Goal: Information Seeking & Learning: Understand process/instructions

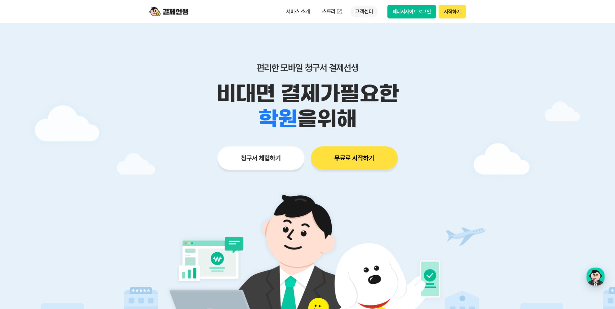
click at [363, 14] on p "고객센터" at bounding box center [363, 12] width 27 height 12
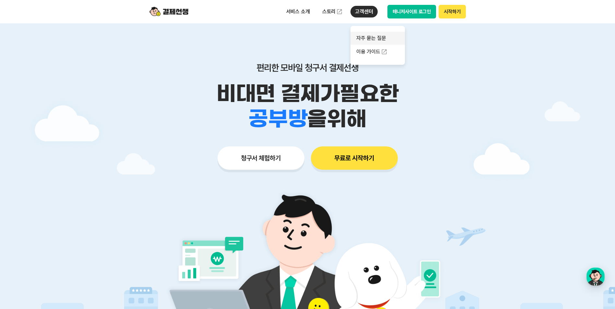
click at [368, 36] on link "자주 묻는 질문" at bounding box center [377, 38] width 54 height 13
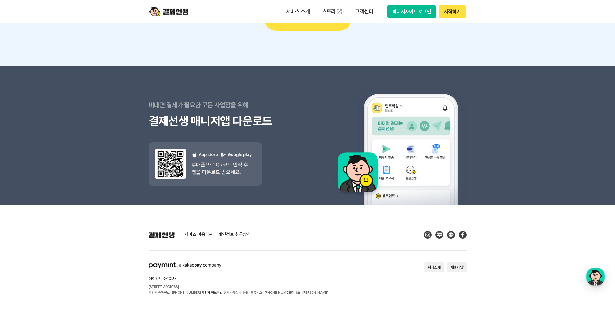
scroll to position [829, 0]
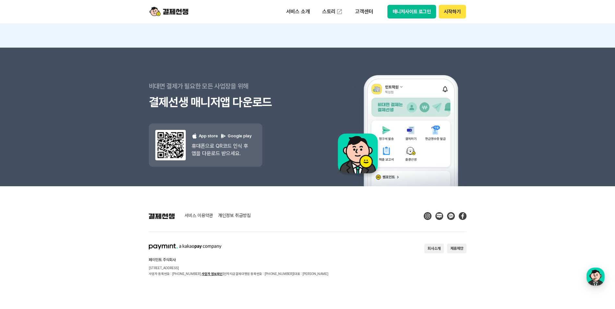
click at [428, 249] on button "회사소개" at bounding box center [433, 249] width 19 height 10
click at [371, 11] on p "고객센터" at bounding box center [363, 12] width 27 height 12
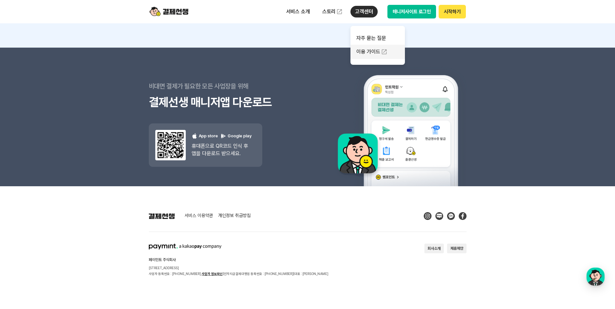
click at [371, 48] on link "이용 가이드" at bounding box center [377, 52] width 54 height 14
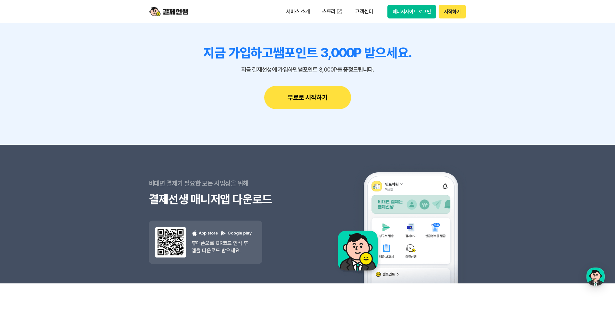
scroll to position [569, 0]
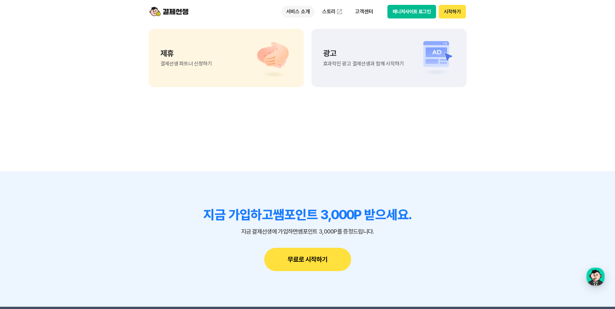
click at [295, 9] on p "서비스 소개" at bounding box center [298, 12] width 33 height 12
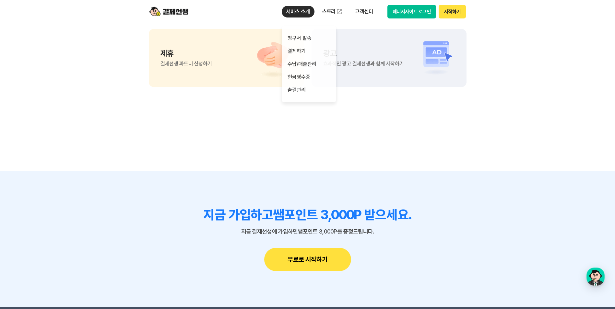
click at [210, 127] on section "궁금한 점이 더 있으신가요? 이용 가이드 궁금한 점 빠르게 해결하기 1:1 상담하기 궁금한 점 1:1 상담으로 해결하기 제휴 결제선생 파트너 …" at bounding box center [307, 8] width 615 height 328
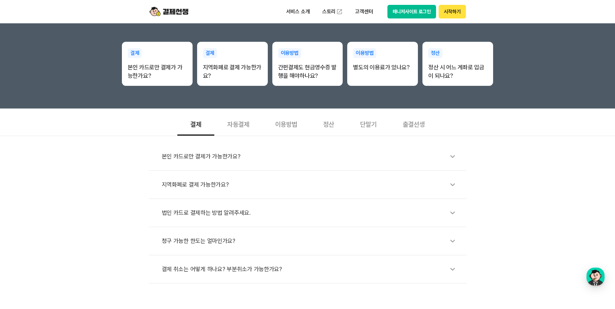
scroll to position [0, 0]
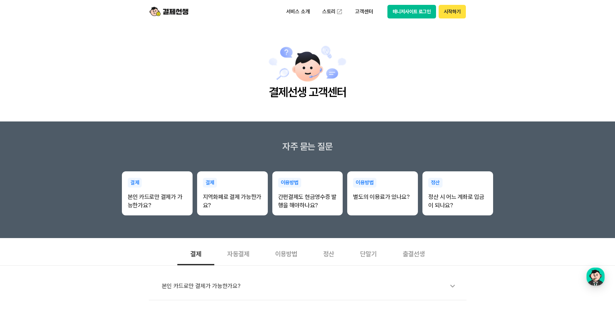
click at [172, 13] on img at bounding box center [168, 12] width 39 height 12
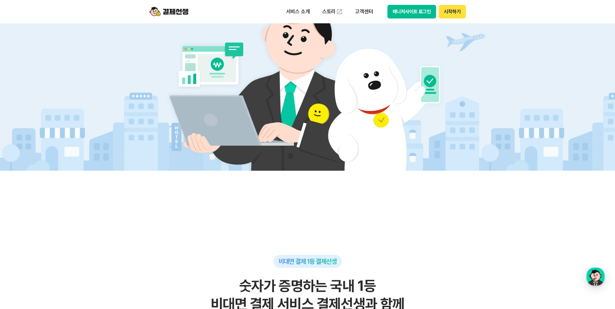
scroll to position [32, 0]
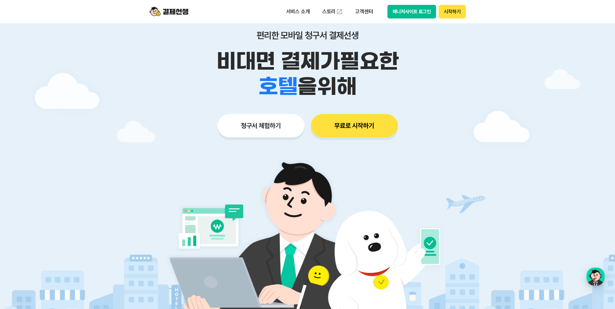
click at [452, 17] on button "시작하기" at bounding box center [451, 12] width 27 height 14
click at [445, 14] on button "시작하기" at bounding box center [451, 12] width 27 height 14
